Goal: Use online tool/utility: Utilize a website feature to perform a specific function

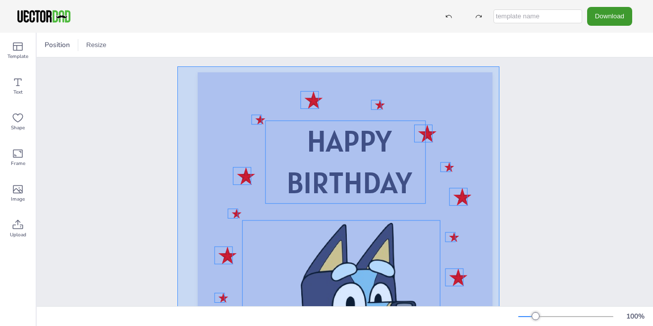
drag, startPoint x: 177, startPoint y: 66, endPoint x: 499, endPoint y: 329, distance: 415.2
click at [499, 326] on html "Download Template Text Shape Frame Image Upload Position Resize HAPPY BIRTHDAY …" at bounding box center [326, 163] width 653 height 326
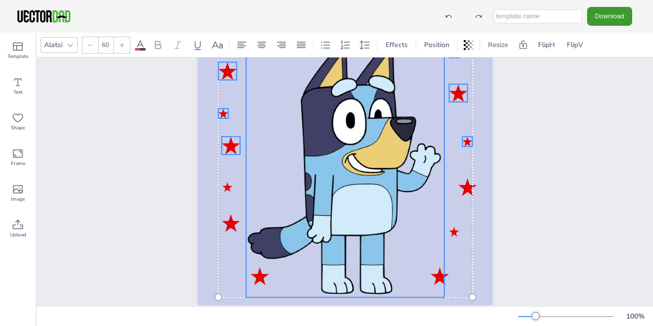
scroll to position [207, 0]
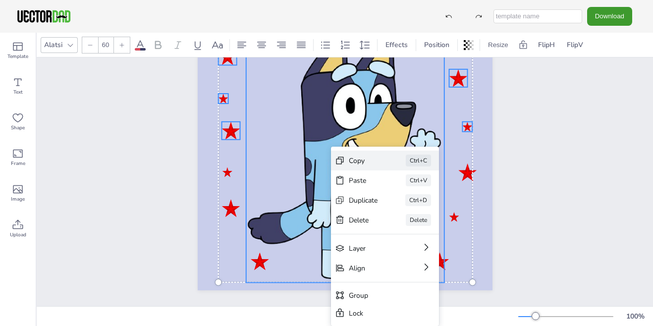
click at [361, 161] on div "Copy" at bounding box center [363, 160] width 29 height 9
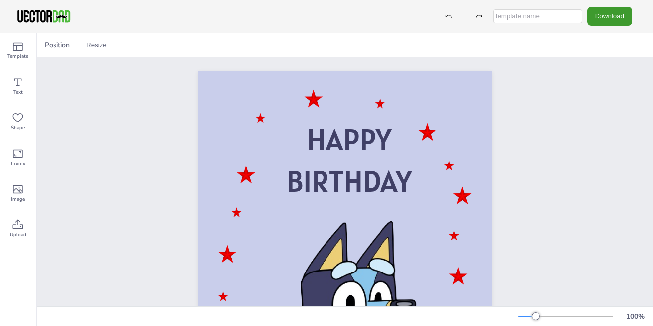
scroll to position [0, 0]
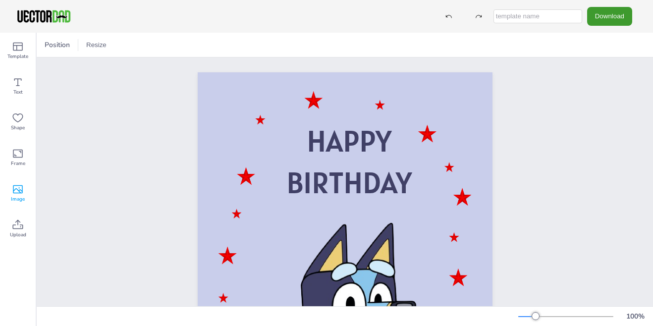
click at [21, 190] on icon at bounding box center [18, 189] width 10 height 8
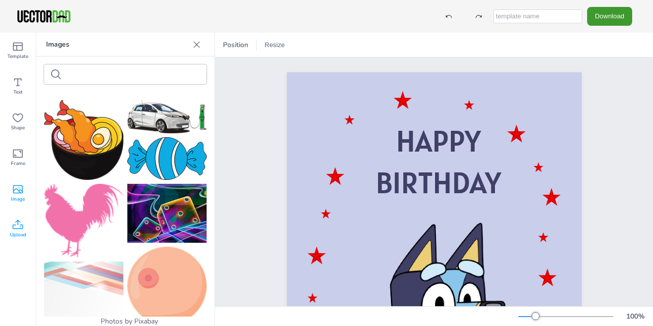
click at [18, 229] on icon at bounding box center [18, 223] width 10 height 9
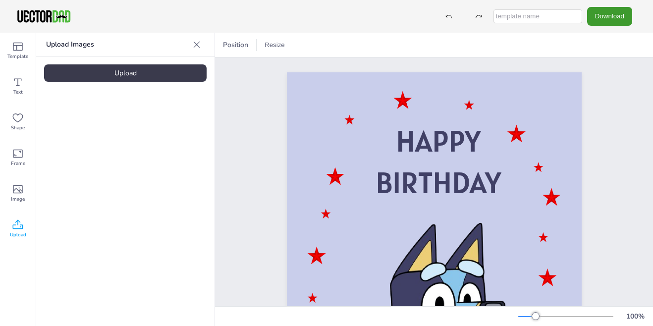
click at [133, 73] on div "Upload" at bounding box center [125, 72] width 163 height 17
click at [518, 14] on input "text" at bounding box center [537, 16] width 89 height 14
click at [14, 48] on icon at bounding box center [18, 47] width 12 height 12
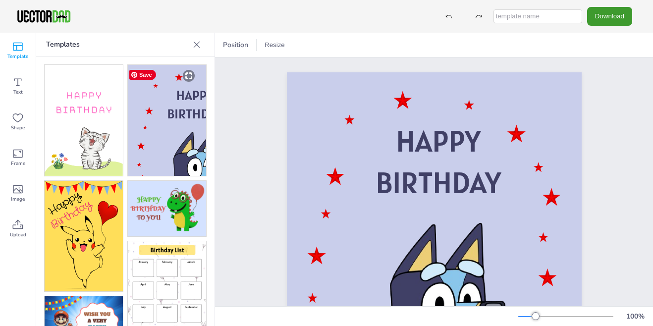
click at [180, 121] on img at bounding box center [167, 120] width 78 height 111
drag, startPoint x: 169, startPoint y: 150, endPoint x: 119, endPoint y: 147, distance: 50.1
click at [119, 147] on div at bounding box center [125, 266] width 163 height 404
click at [197, 44] on icon at bounding box center [197, 44] width 6 height 6
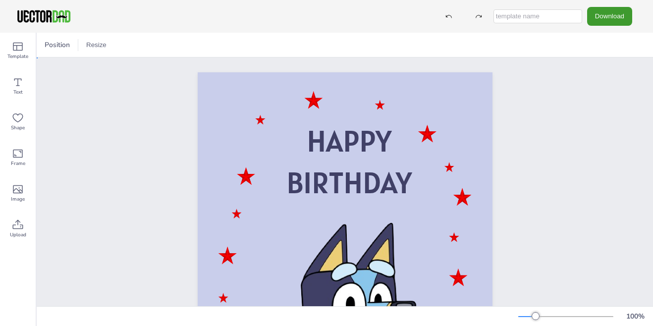
click at [512, 182] on div "HAPPY BIRTHDAY" at bounding box center [345, 280] width 380 height 447
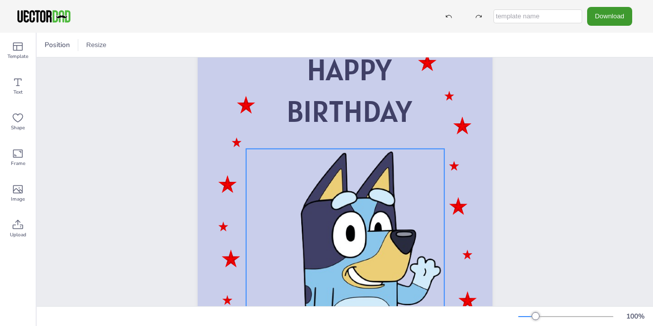
scroll to position [50, 0]
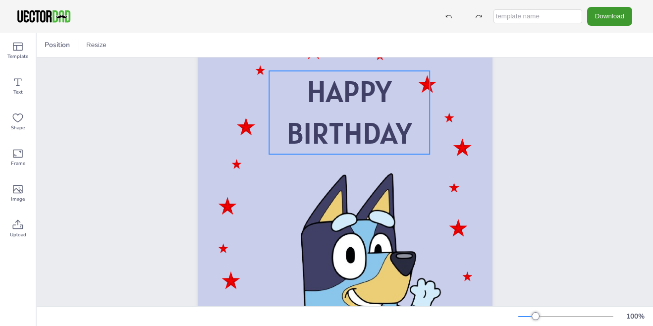
click at [329, 131] on span "BIRTHDAY" at bounding box center [348, 133] width 125 height 38
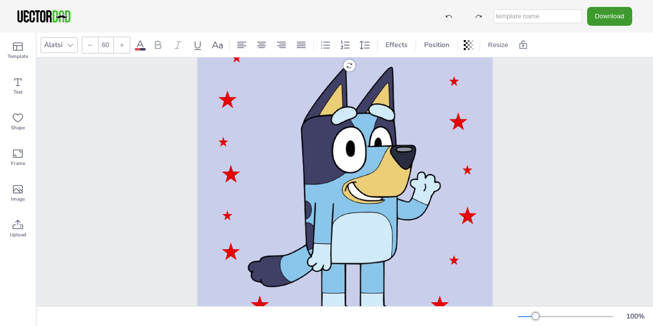
scroll to position [206, 0]
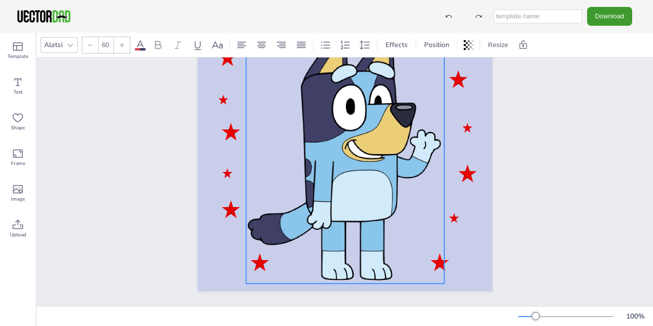
click at [361, 152] on div at bounding box center [345, 153] width 198 height 262
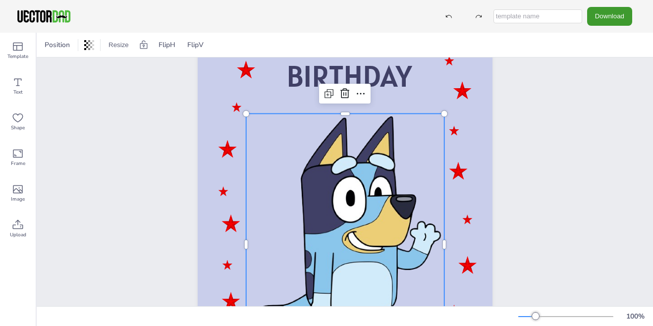
scroll to position [57, 0]
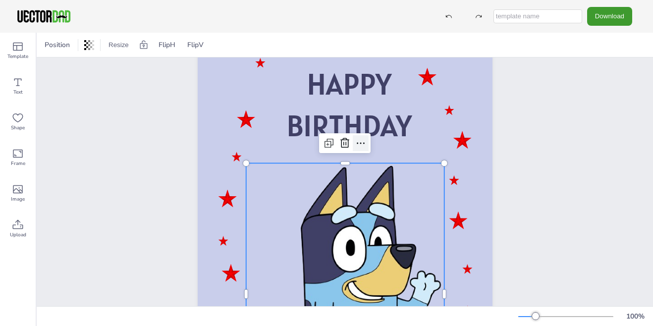
click at [356, 144] on icon at bounding box center [361, 143] width 12 height 12
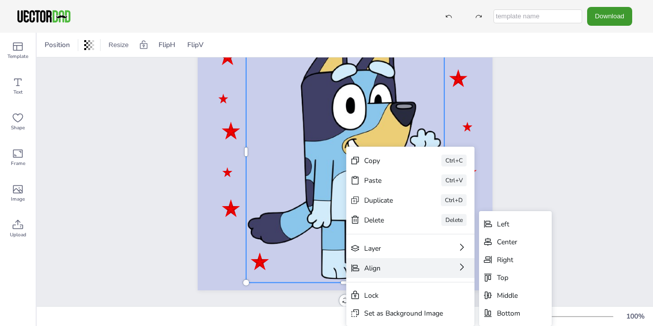
scroll to position [206, 0]
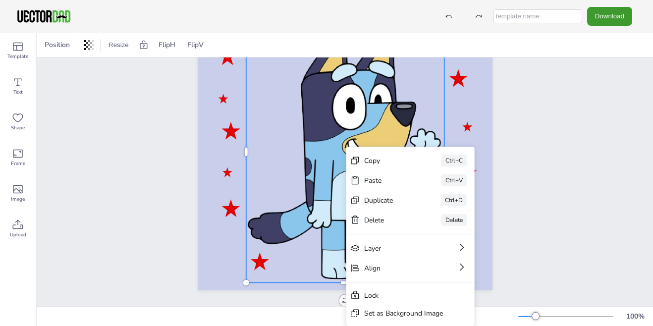
click at [514, 169] on div "HAPPY BIRTHDAY" at bounding box center [345, 81] width 380 height 447
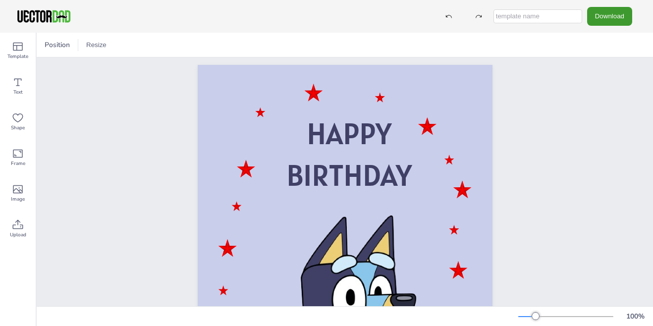
scroll to position [0, 0]
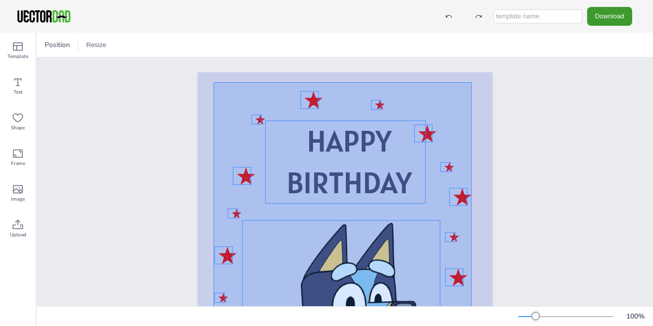
drag, startPoint x: 214, startPoint y: 82, endPoint x: 472, endPoint y: 329, distance: 356.8
click at [472, 326] on html "Download Template Text Shape Frame Image Upload Position Resize HAPPY BIRTHDAY …" at bounding box center [326, 163] width 653 height 326
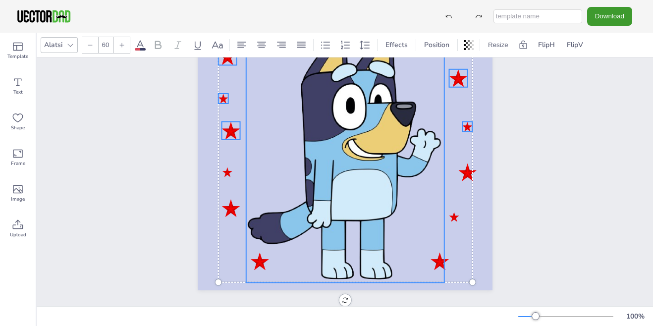
scroll to position [206, 0]
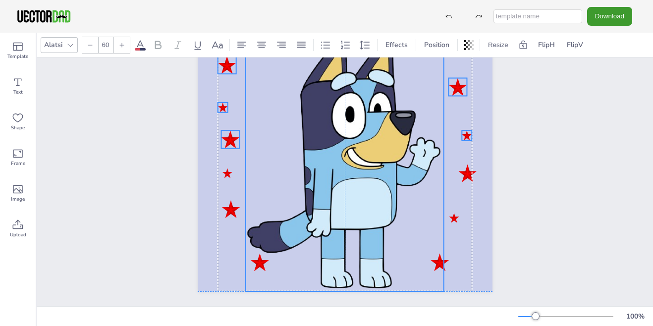
drag, startPoint x: 439, startPoint y: 88, endPoint x: 437, endPoint y: 97, distance: 8.8
click at [437, 97] on div at bounding box center [344, 161] width 198 height 262
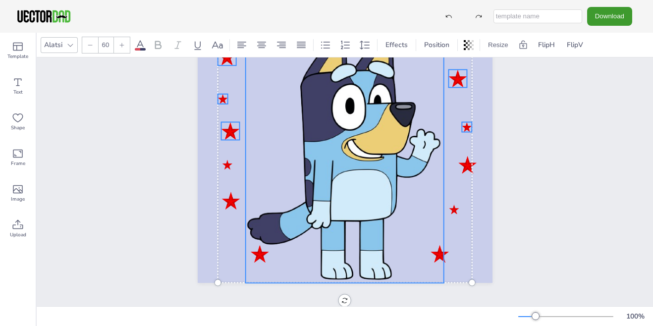
click at [513, 197] on div "HAPPY BIRTHDAY Group" at bounding box center [345, 74] width 380 height 447
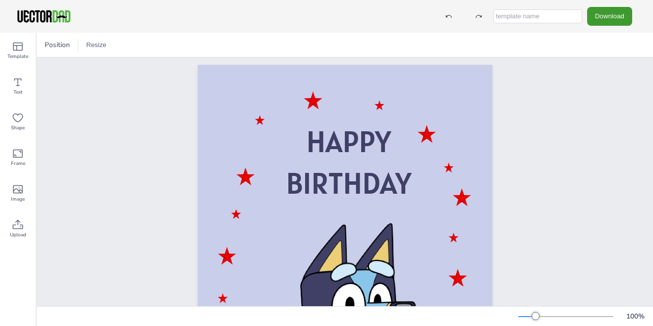
scroll to position [0, 0]
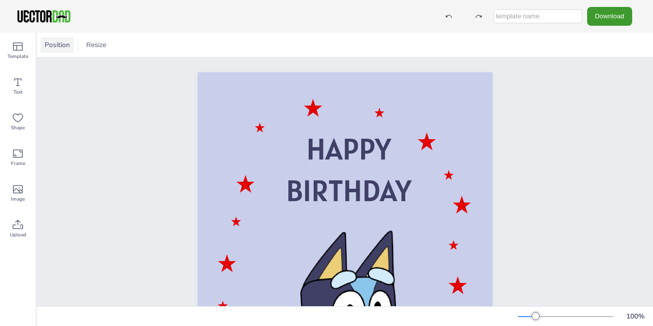
click at [61, 45] on span "Position" at bounding box center [57, 44] width 29 height 9
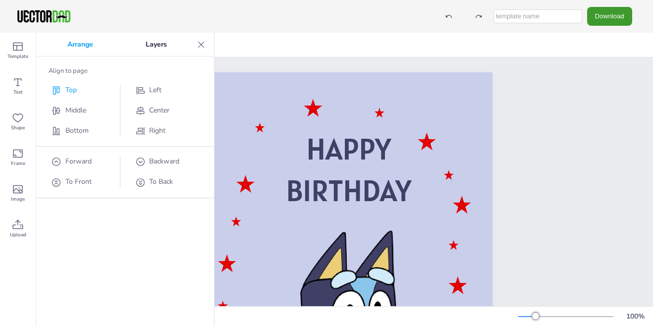
click at [69, 91] on span "Top" at bounding box center [70, 89] width 11 height 9
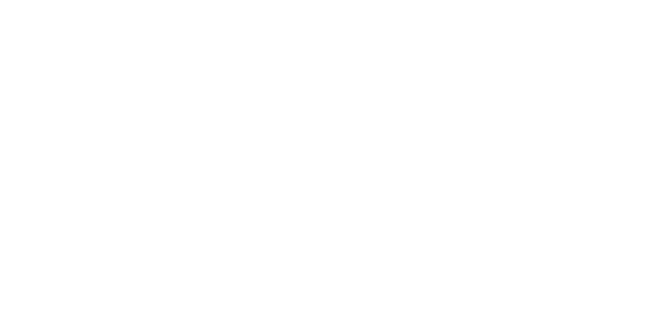
click at [48, 0] on html "Save Save" at bounding box center [326, 0] width 653 height 0
